Goal: Task Accomplishment & Management: Manage account settings

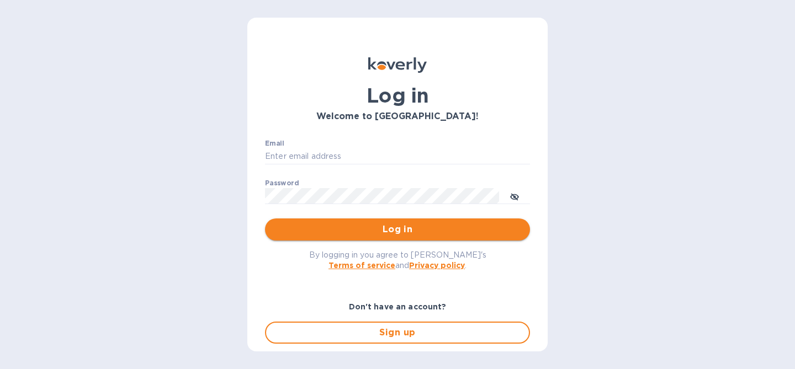
type input "sgrover@koverly.com"
click at [404, 233] on span "Log in" at bounding box center [397, 229] width 247 height 13
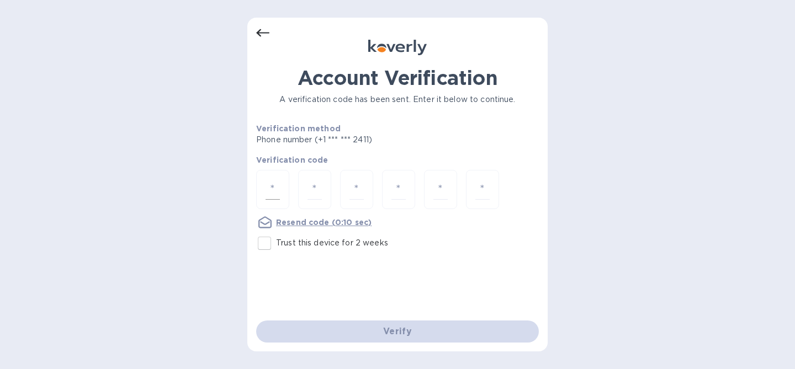
click at [264, 189] on div at bounding box center [272, 189] width 33 height 39
click at [304, 221] on u "Resend code" at bounding box center [303, 222] width 54 height 9
click at [267, 180] on input "number" at bounding box center [272, 189] width 14 height 20
type input "9"
type input "4"
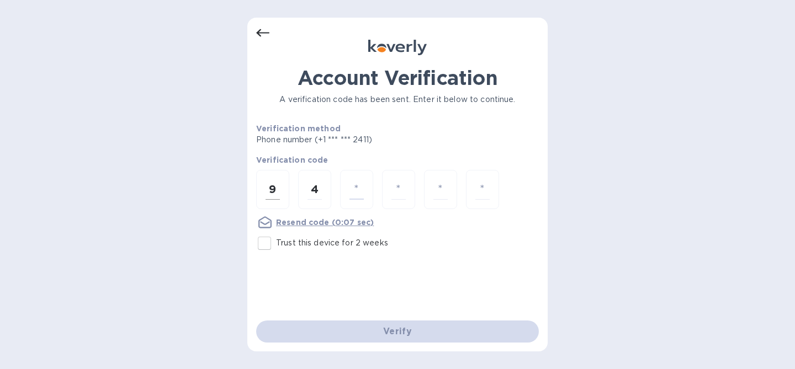
type input "3"
type input "6"
click at [398, 186] on input "6" at bounding box center [398, 189] width 14 height 20
type input "3"
type input "5"
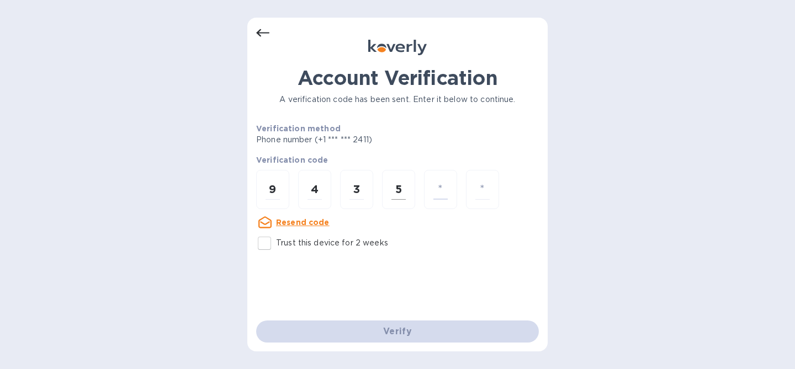
type input "9"
type input "6"
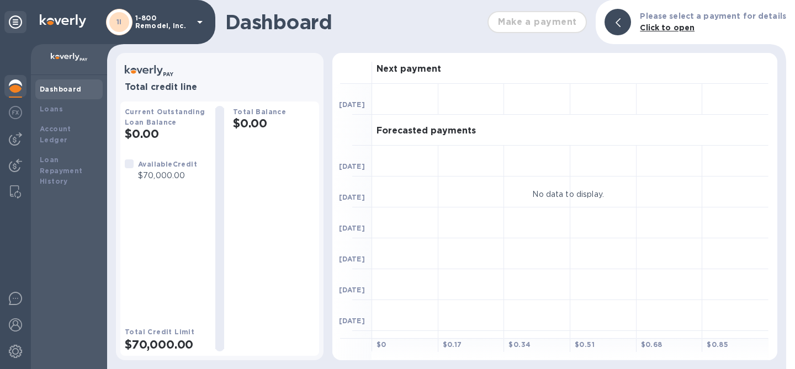
click at [176, 21] on p "1-800 Remodel, Inc." at bounding box center [162, 21] width 55 height 15
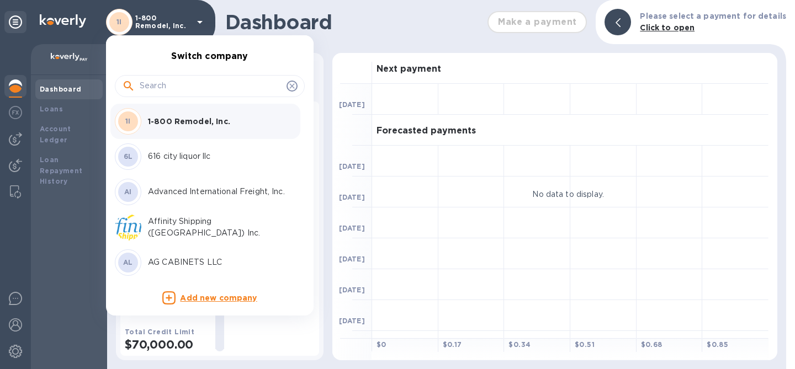
click at [180, 78] on input "text" at bounding box center [211, 86] width 142 height 17
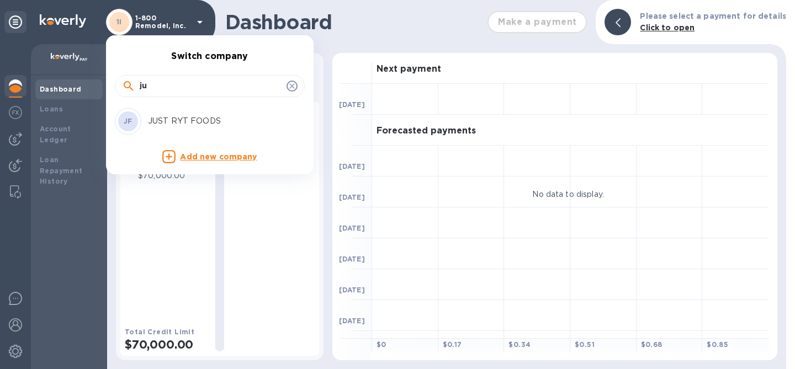
type input "ju"
click at [174, 120] on p "JUST RYT FOODS" at bounding box center [217, 121] width 139 height 12
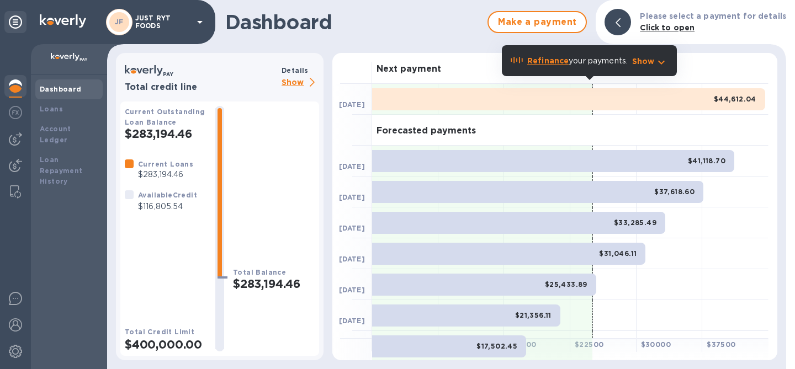
click at [305, 76] on p "Show" at bounding box center [300, 83] width 38 height 14
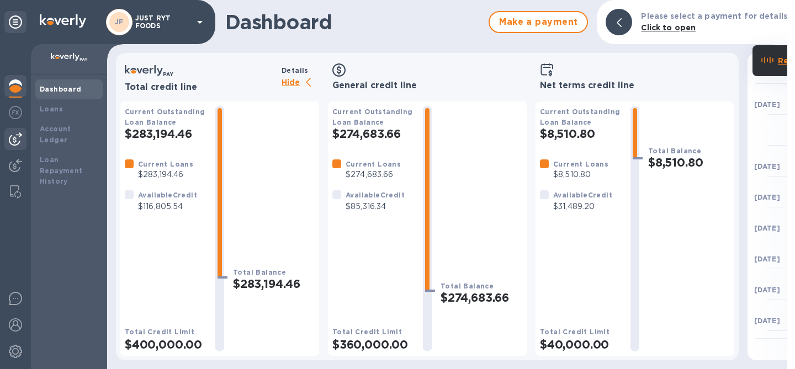
click at [13, 138] on img at bounding box center [15, 138] width 13 height 13
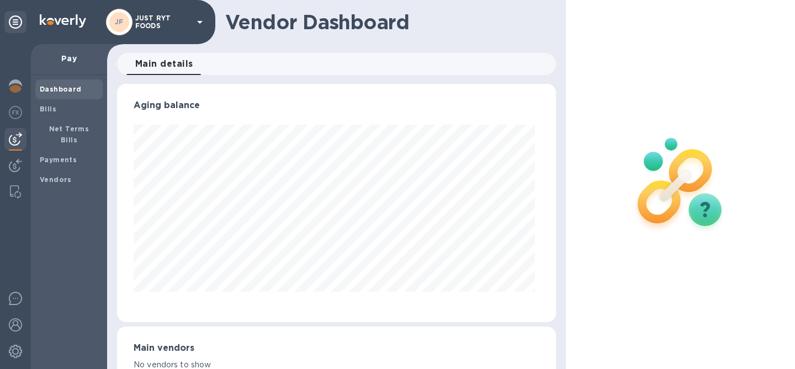
scroll to position [238, 434]
click at [95, 106] on span "Bills" at bounding box center [69, 109] width 58 height 11
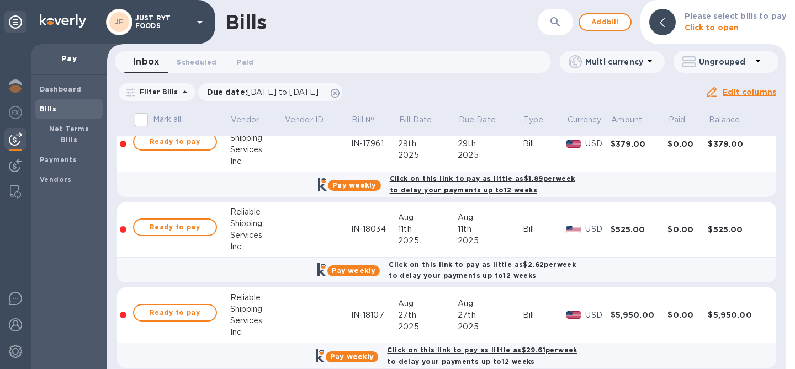
scroll to position [205, 0]
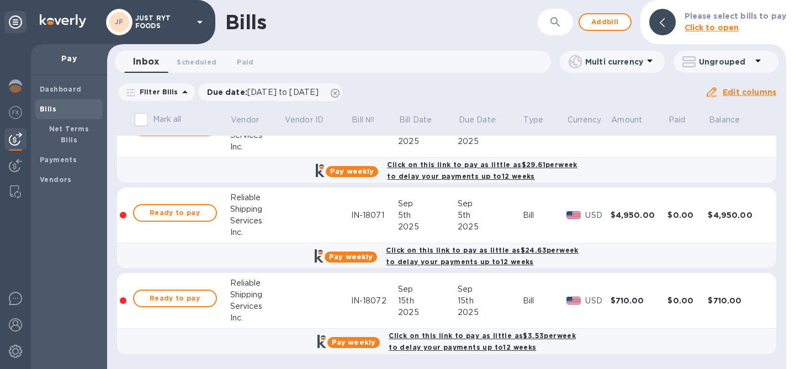
click at [311, 291] on td at bounding box center [317, 301] width 67 height 56
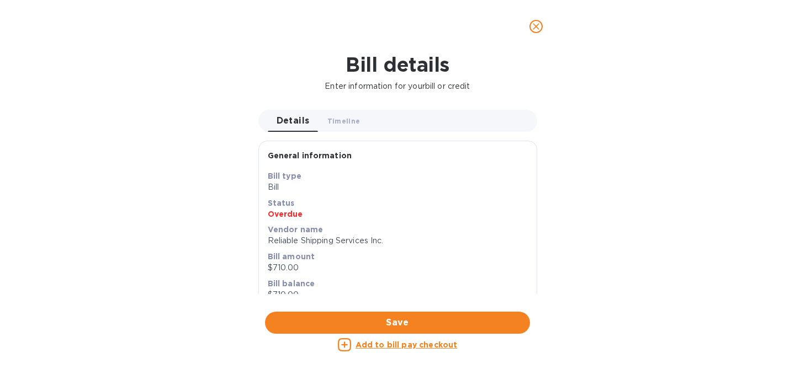
click at [541, 22] on icon "close" at bounding box center [535, 26] width 11 height 11
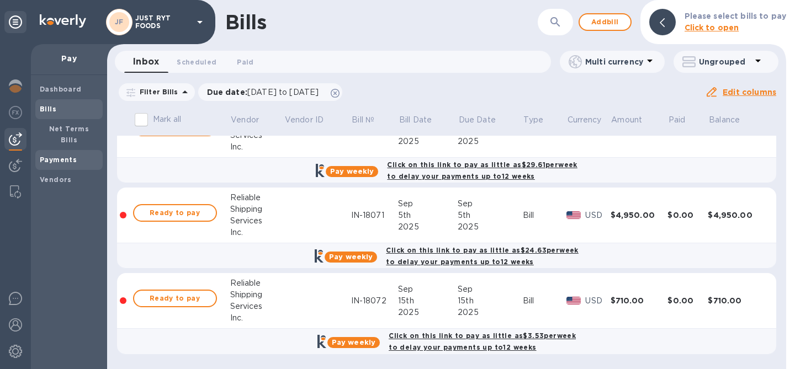
click at [52, 156] on b "Payments" at bounding box center [58, 160] width 37 height 8
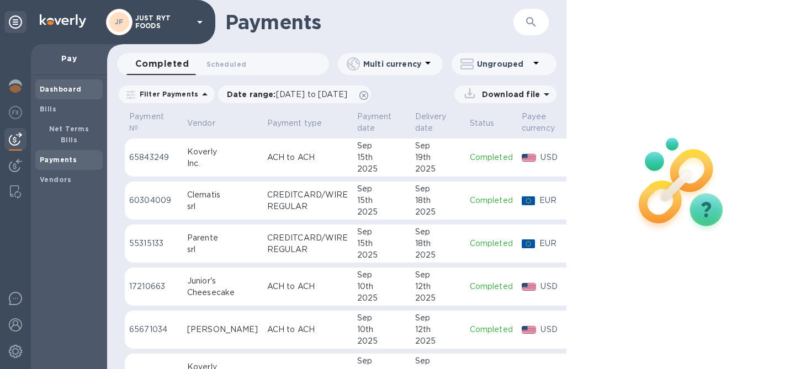
click at [60, 97] on div "Dashboard" at bounding box center [68, 89] width 67 height 20
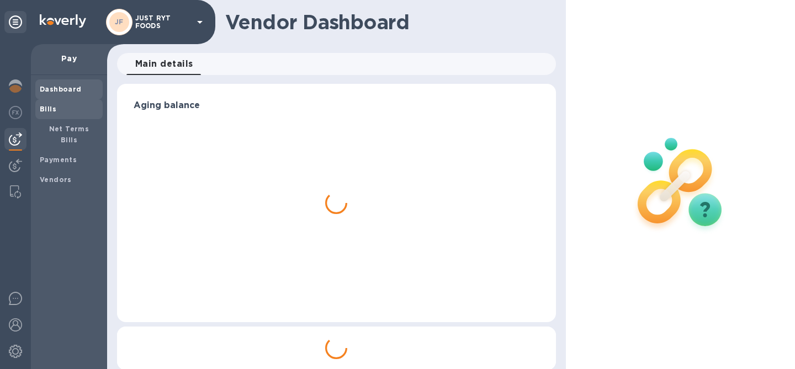
click at [61, 107] on span "Bills" at bounding box center [69, 109] width 58 height 11
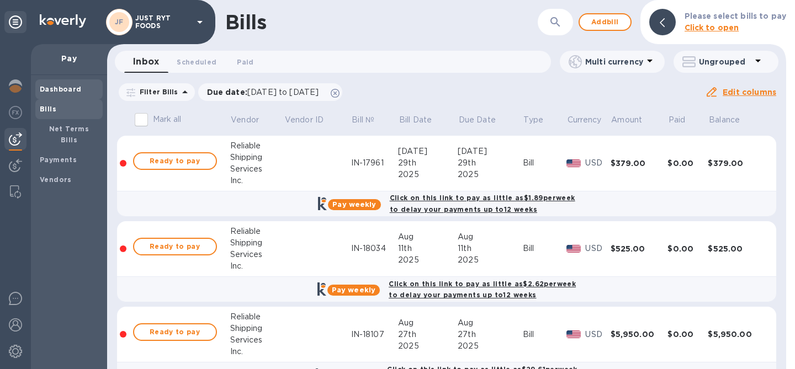
click at [56, 92] on b "Dashboard" at bounding box center [61, 89] width 42 height 8
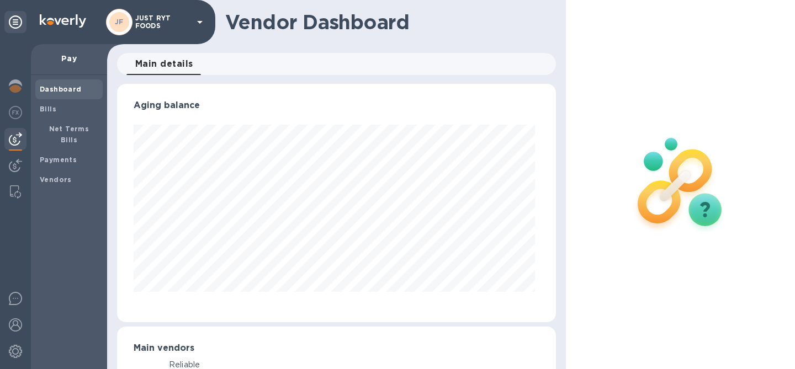
scroll to position [238, 434]
click at [19, 82] on img at bounding box center [15, 85] width 13 height 13
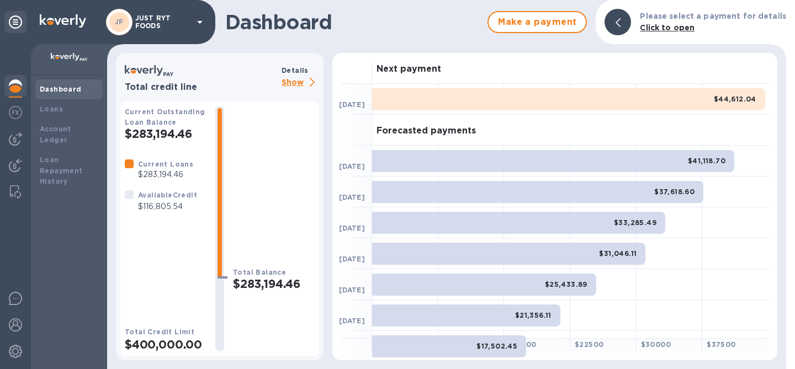
click at [290, 81] on p "Show" at bounding box center [300, 83] width 38 height 14
